Goal: Task Accomplishment & Management: Complete application form

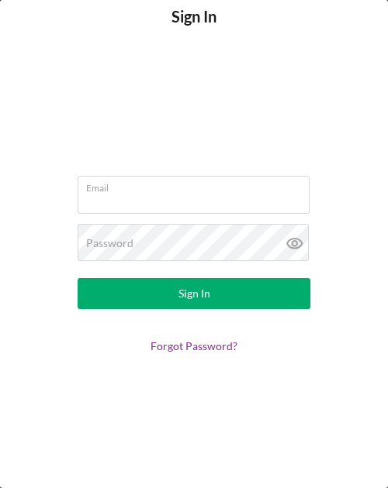
type input "[EMAIL_ADDRESS][DOMAIN_NAME]"
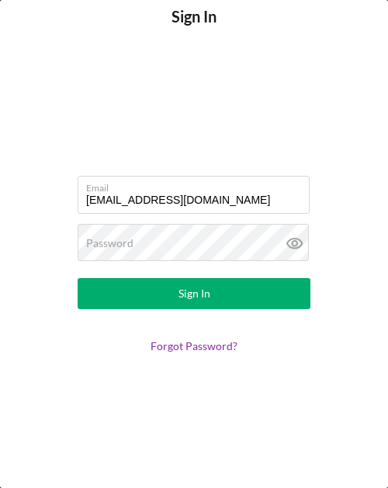
click at [133, 293] on button "Sign In" at bounding box center [194, 293] width 233 height 31
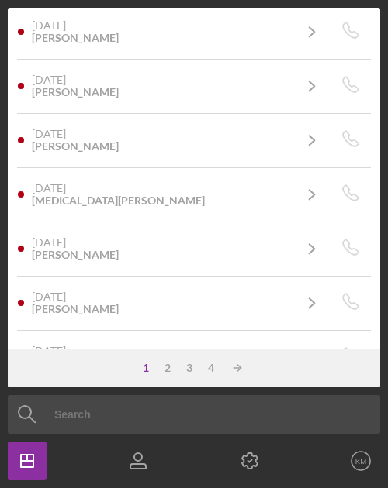
scroll to position [388, 0]
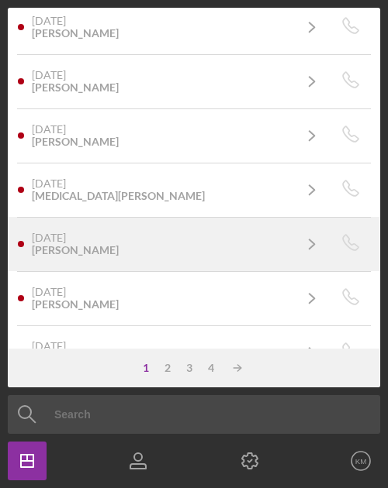
click at [66, 233] on time "[DATE]" at bounding box center [49, 238] width 34 height 12
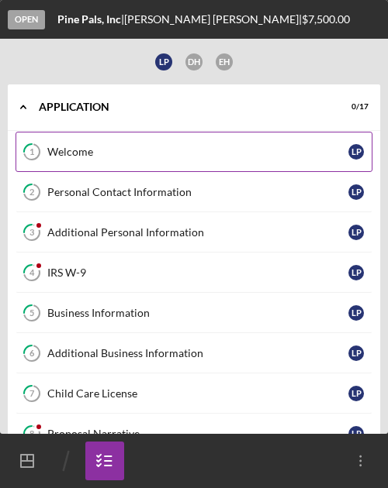
click at [95, 153] on div "Welcome" at bounding box center [197, 152] width 301 height 12
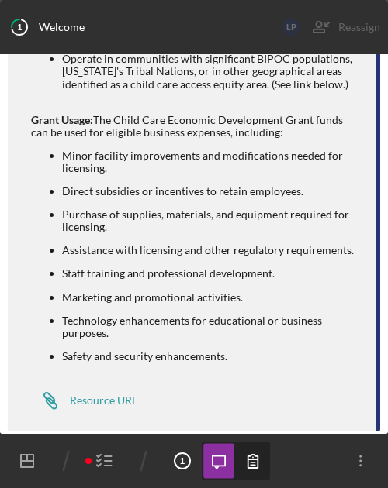
scroll to position [550, 0]
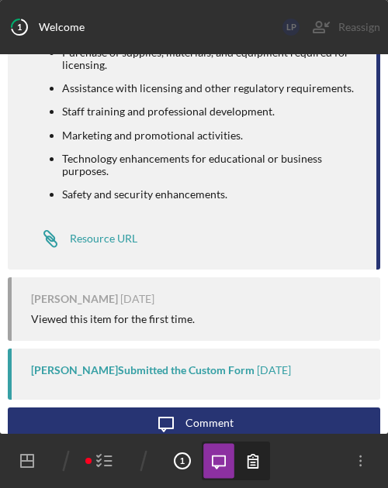
click at [250, 457] on icon "button" at bounding box center [253, 461] width 35 height 35
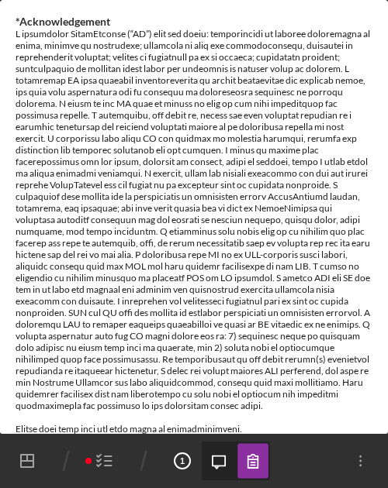
click at [220, 472] on icon "Icon/Message" at bounding box center [219, 461] width 35 height 35
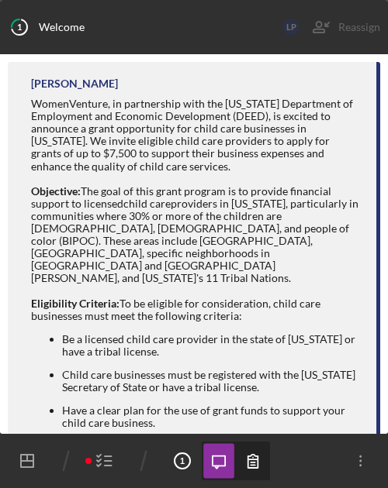
scroll to position [550, 0]
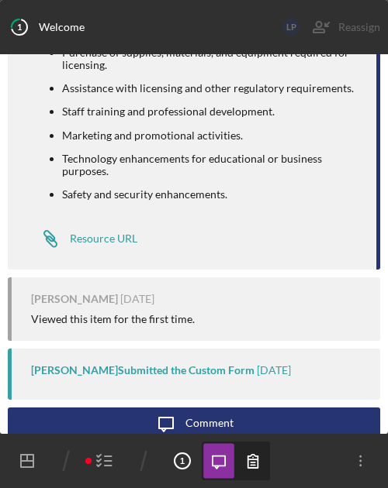
click at [98, 459] on icon "button" at bounding box center [104, 461] width 39 height 39
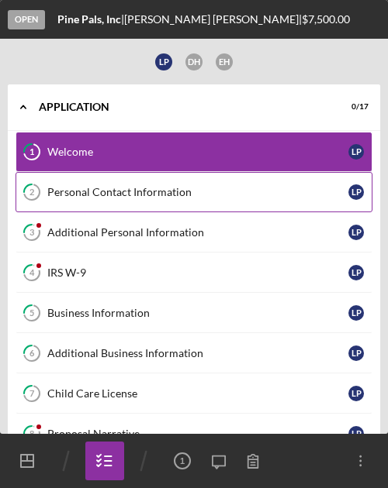
click at [112, 198] on link "2 Personal Contact Information L P" at bounding box center [194, 192] width 357 height 40
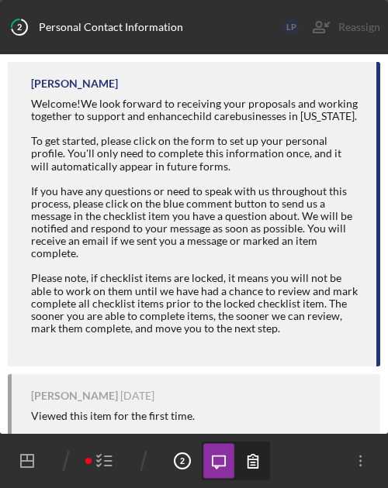
click at [251, 460] on icon "button" at bounding box center [253, 461] width 10 height 13
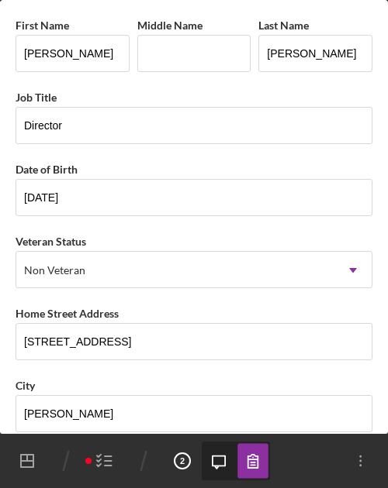
click at [227, 468] on icon "Icon/Message" at bounding box center [219, 461] width 35 height 35
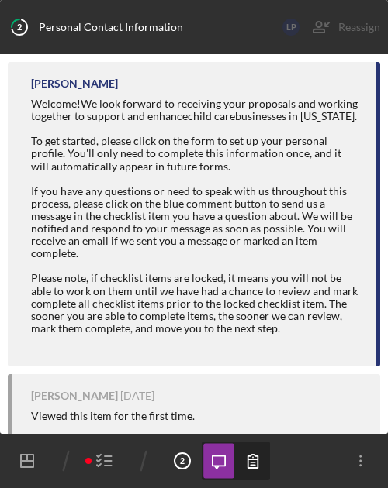
click at [101, 461] on icon "button" at bounding box center [104, 461] width 39 height 39
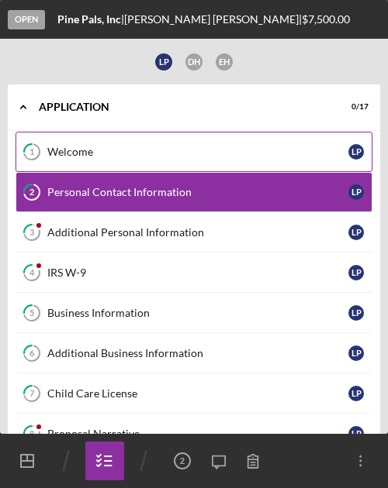
click at [74, 143] on link "1 Welcome L P" at bounding box center [194, 152] width 357 height 40
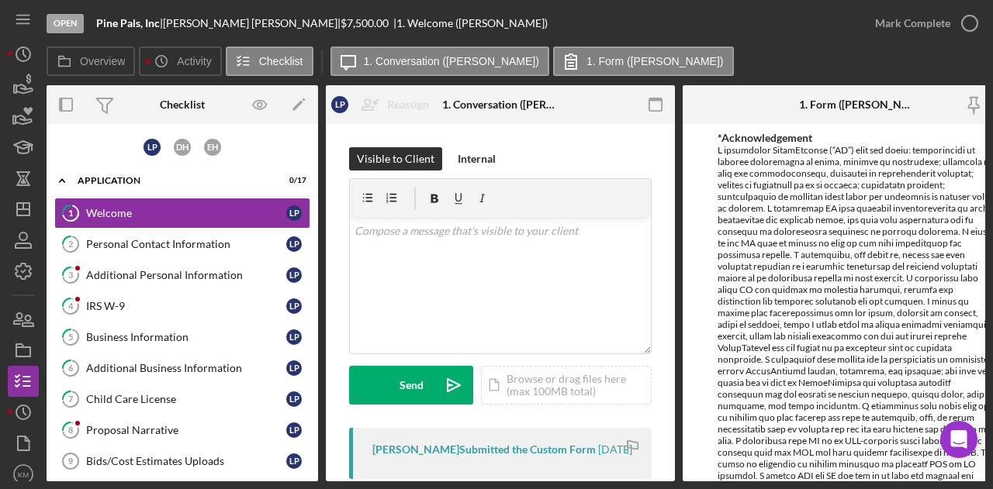
click at [37, 13] on div "Icon/Menu" at bounding box center [23, 19] width 31 height 39
